Goal: Transaction & Acquisition: Purchase product/service

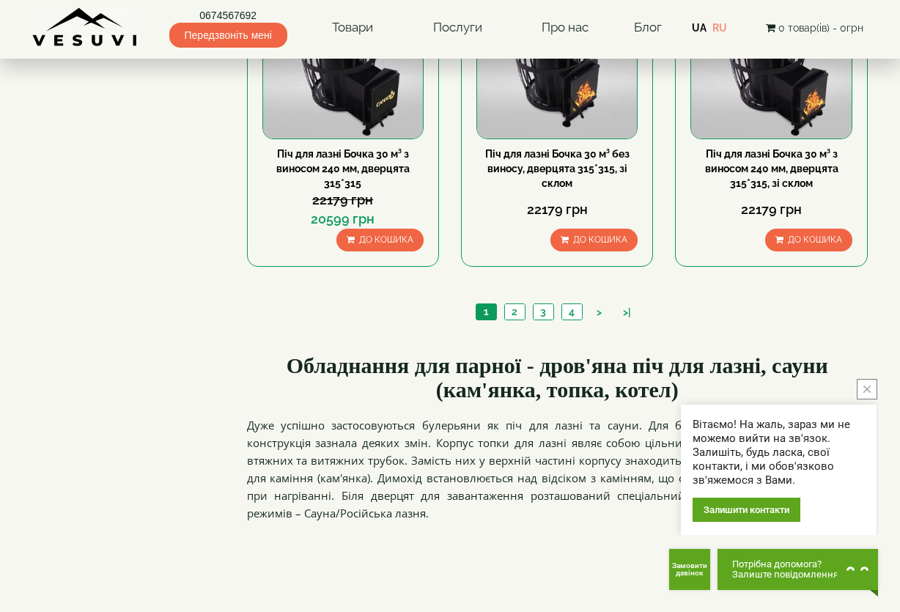
scroll to position [1612, 0]
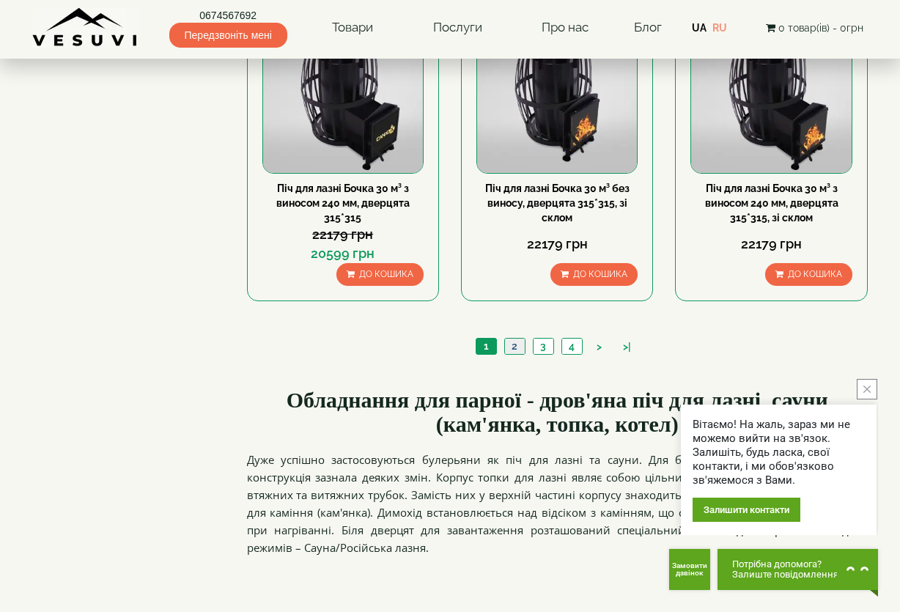
click at [511, 343] on link "2" at bounding box center [514, 346] width 21 height 15
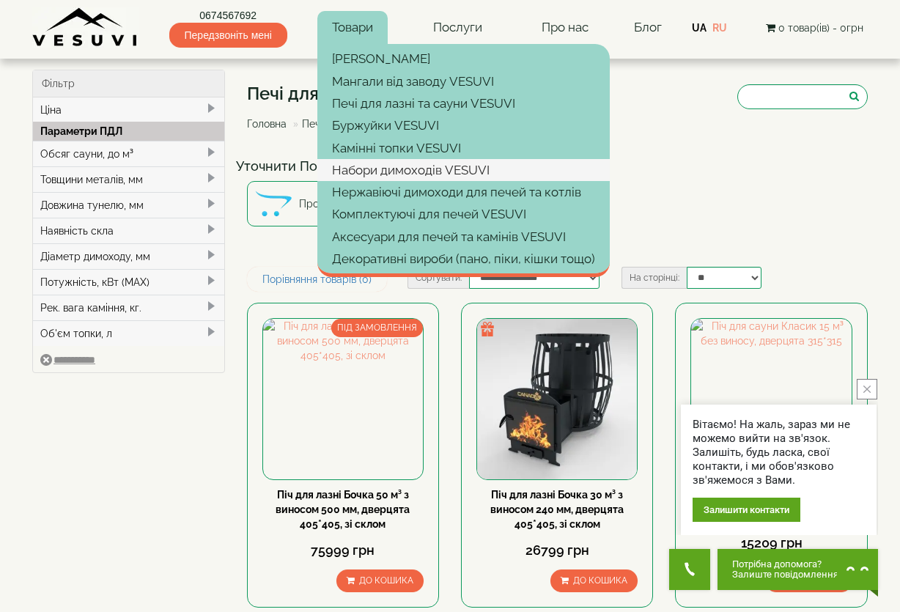
click at [371, 166] on link "Набори димоходів VESUVI" at bounding box center [463, 170] width 292 height 22
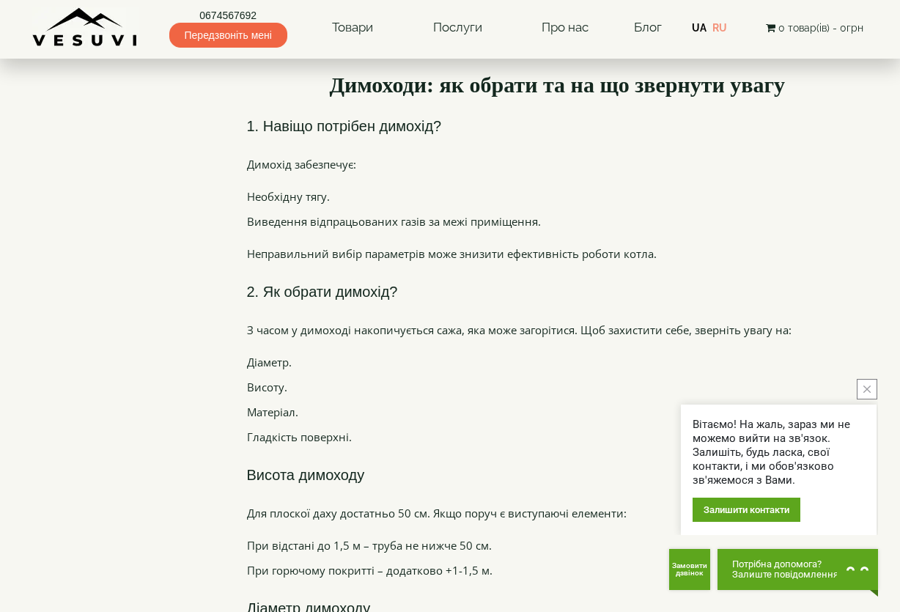
scroll to position [1246, 0]
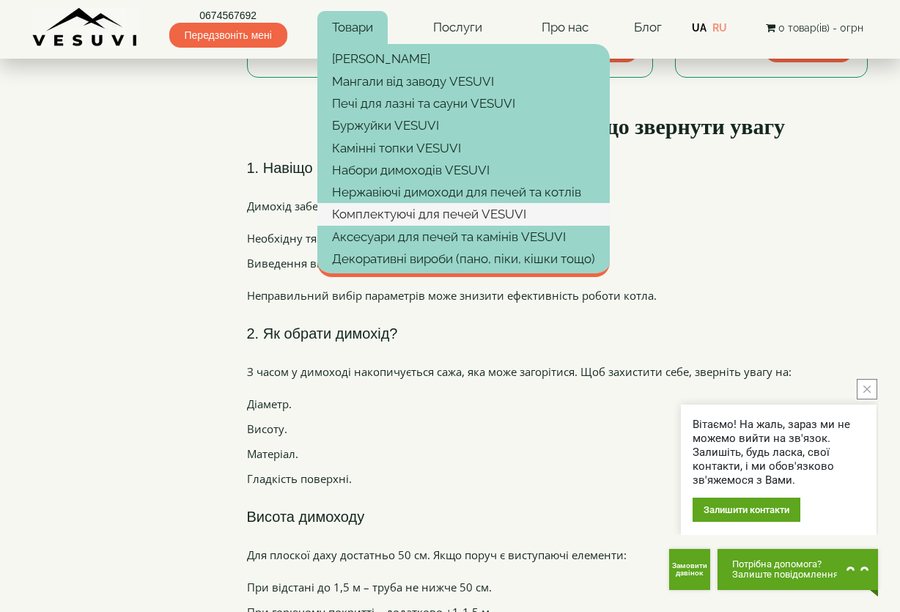
click at [391, 214] on link "Комплектуючі для печей VESUVI" at bounding box center [463, 214] width 292 height 22
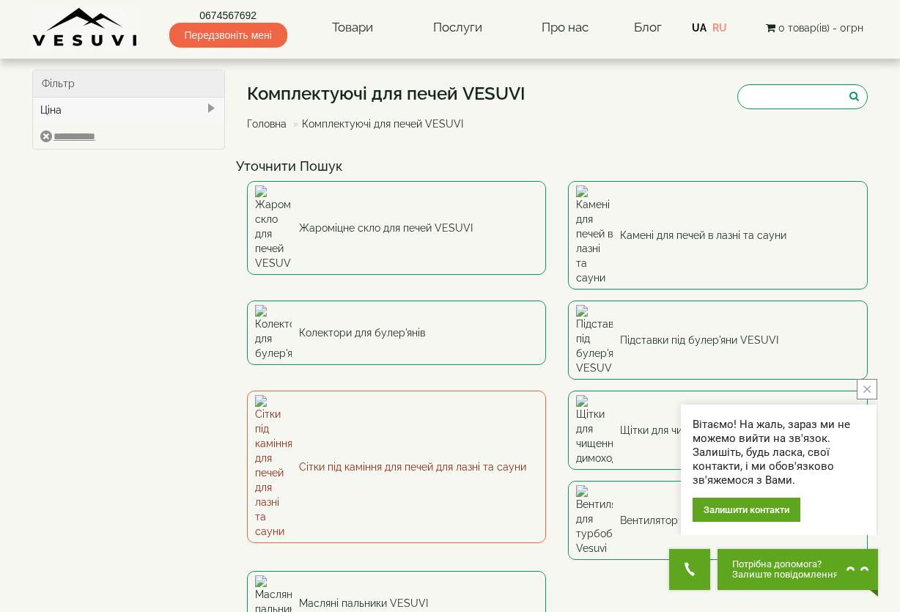
click at [359, 391] on link "Сітки під каміння для печей для лазні та сауни" at bounding box center [397, 467] width 300 height 152
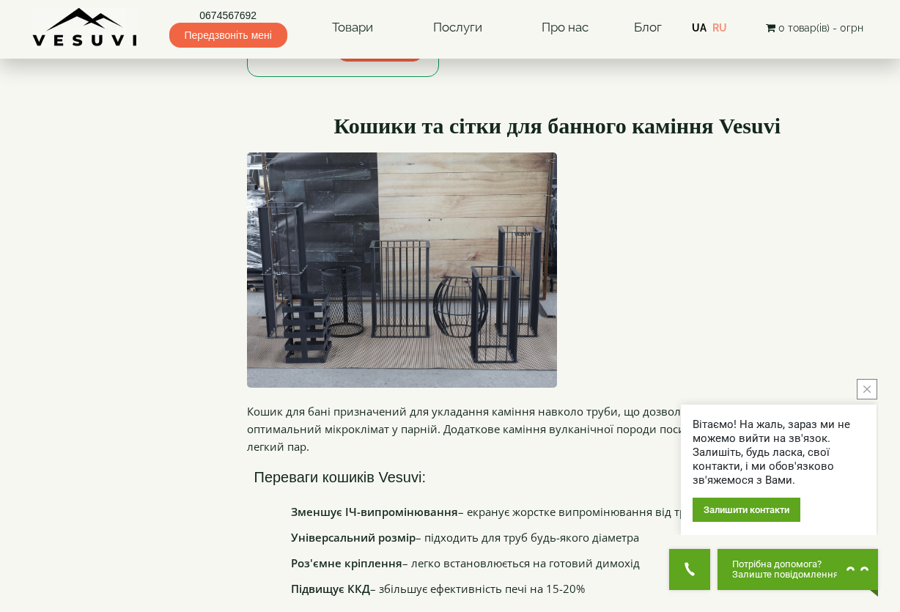
scroll to position [994, 0]
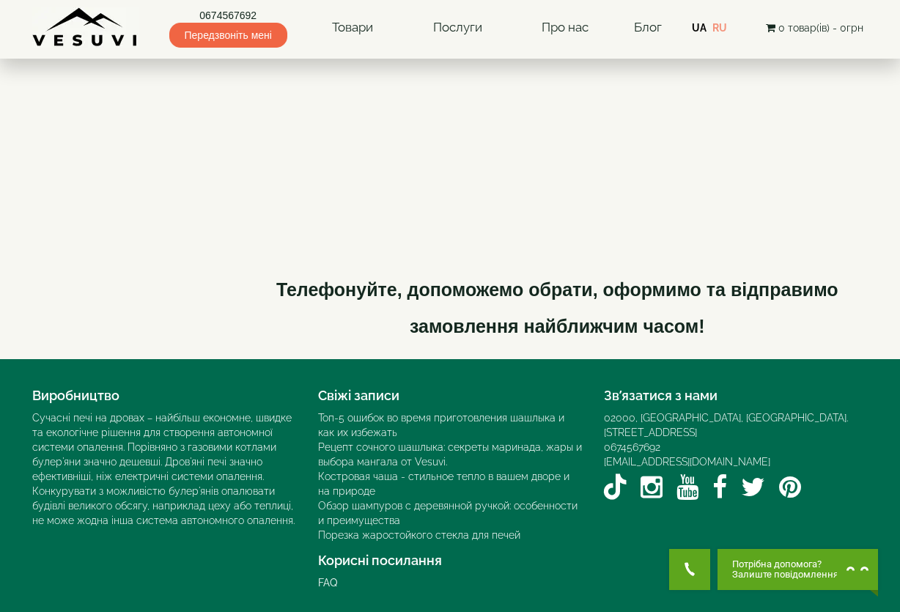
scroll to position [1612, 0]
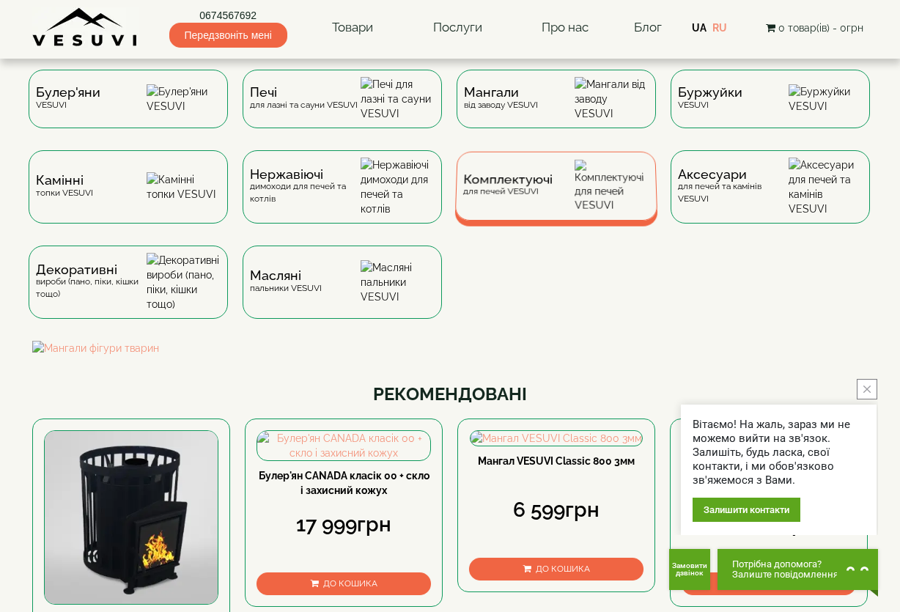
click at [537, 185] on span "Комплектуючі" at bounding box center [507, 179] width 89 height 11
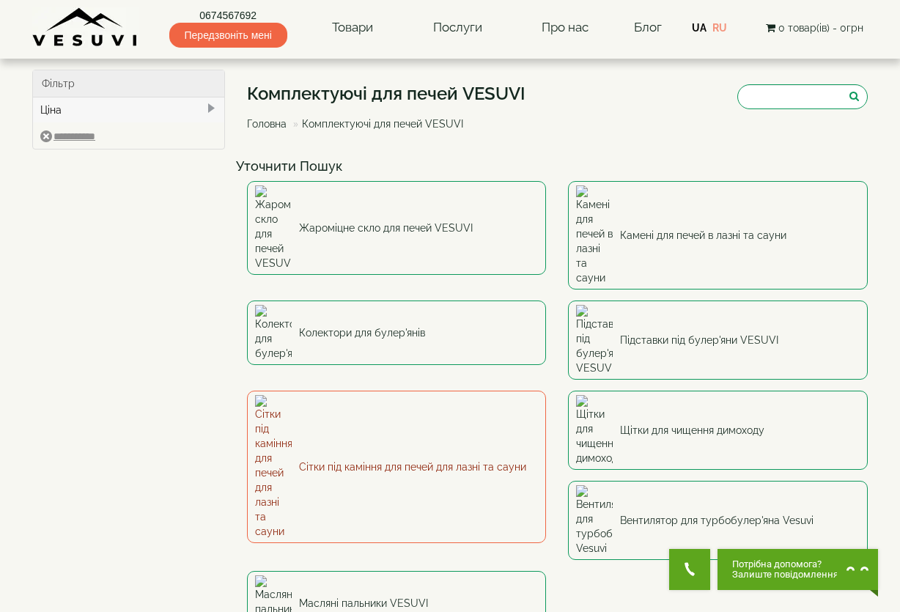
click at [342, 391] on link "Сітки під каміння для печей для лазні та сауни" at bounding box center [397, 467] width 300 height 152
